Goal: Navigation & Orientation: Find specific page/section

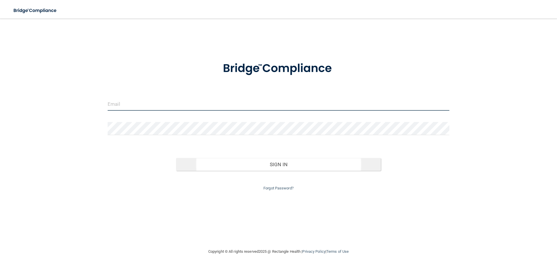
type input "[PERSON_NAME][EMAIL_ADDRESS][DOMAIN_NAME]"
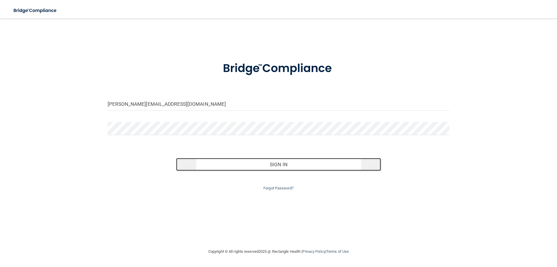
click at [277, 165] on button "Sign In" at bounding box center [278, 164] width 205 height 13
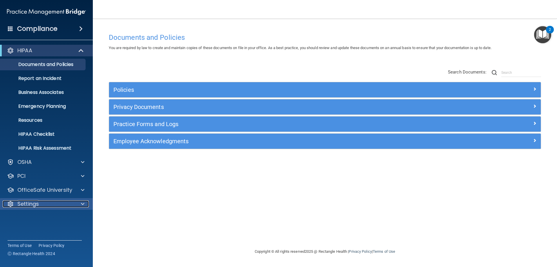
click at [80, 205] on div at bounding box center [82, 203] width 15 height 7
click at [34, 219] on p "My Account" at bounding box center [43, 218] width 79 height 6
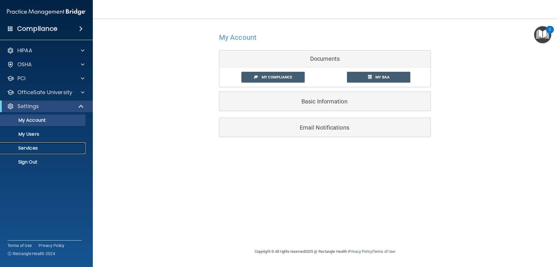
click at [32, 149] on p "Services" at bounding box center [43, 148] width 79 height 6
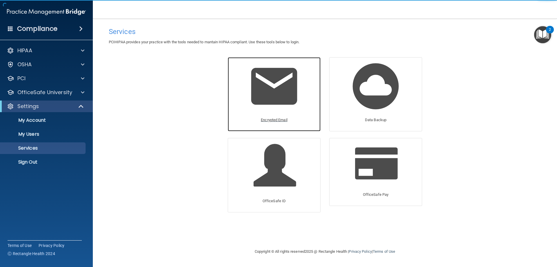
click at [271, 119] on p "Encrypted Email" at bounding box center [274, 119] width 27 height 7
